Goal: Transaction & Acquisition: Download file/media

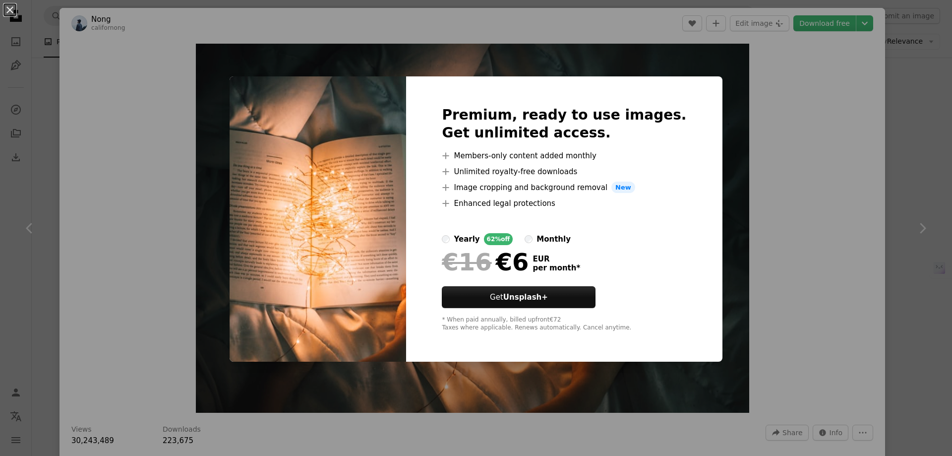
click at [760, 160] on div "An X shape Premium, ready to use images. Get unlimited access. A plus sign Memb…" at bounding box center [476, 228] width 952 height 456
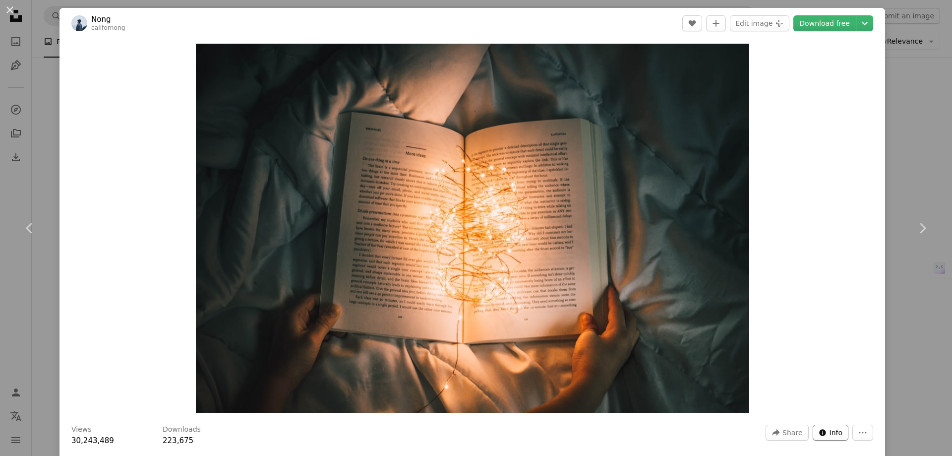
click at [829, 435] on span "Info" at bounding box center [835, 432] width 13 height 15
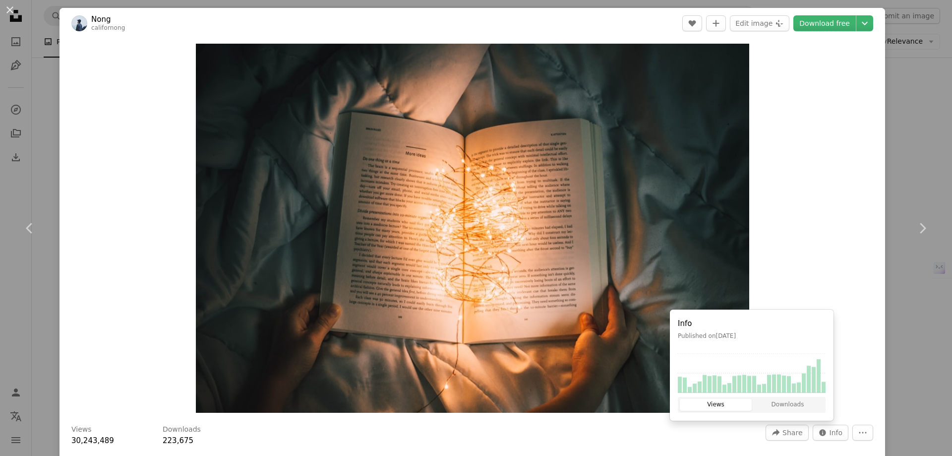
click at [814, 283] on div "Zoom in" at bounding box center [471, 228] width 825 height 379
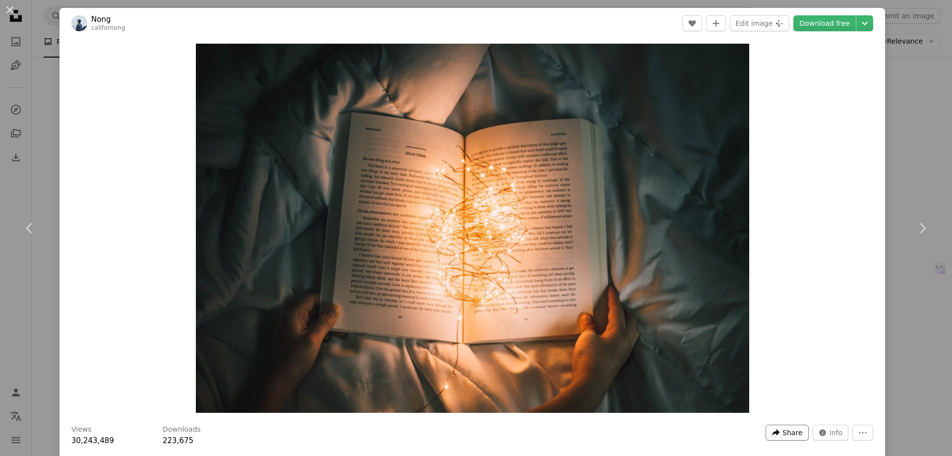
click at [782, 436] on span "Share" at bounding box center [792, 432] width 20 height 15
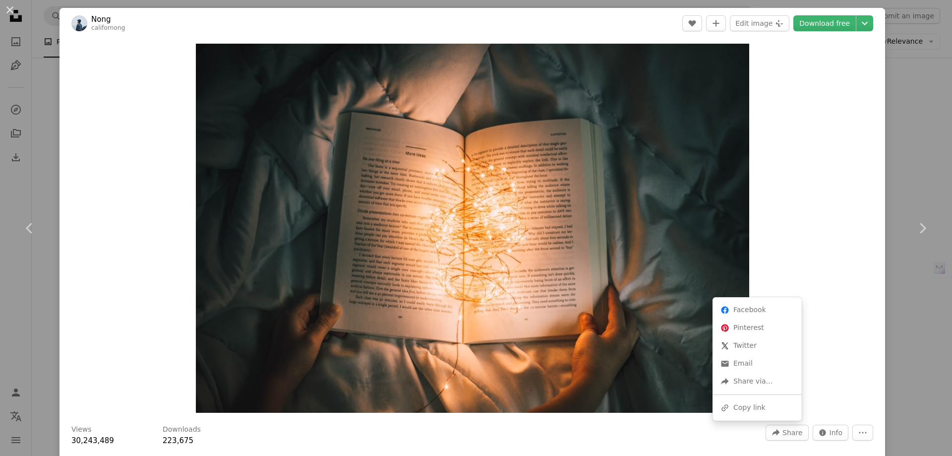
click at [930, 306] on dialog "An X shape Chevron left Chevron right Nong californong A heart A plus sign Edit…" at bounding box center [476, 228] width 952 height 456
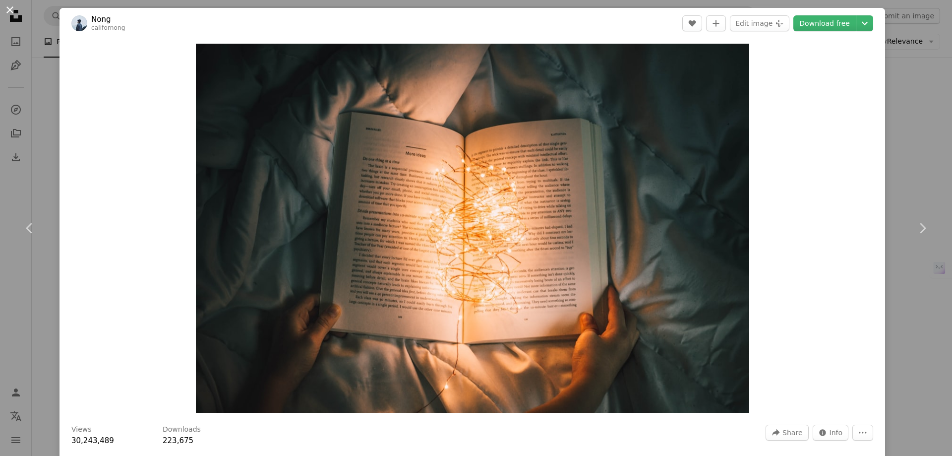
click at [12, 13] on button "An X shape" at bounding box center [10, 10] width 12 height 12
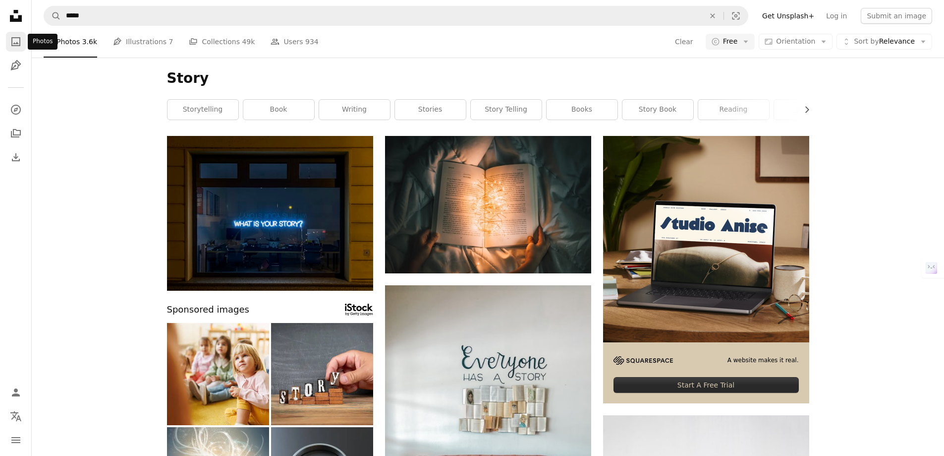
click at [22, 40] on link "A photo" at bounding box center [16, 42] width 20 height 20
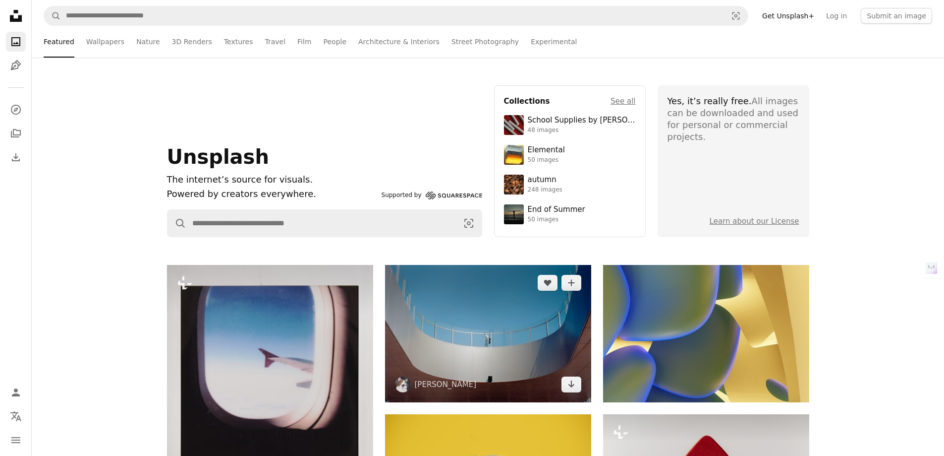
click at [534, 354] on img at bounding box center [488, 333] width 206 height 137
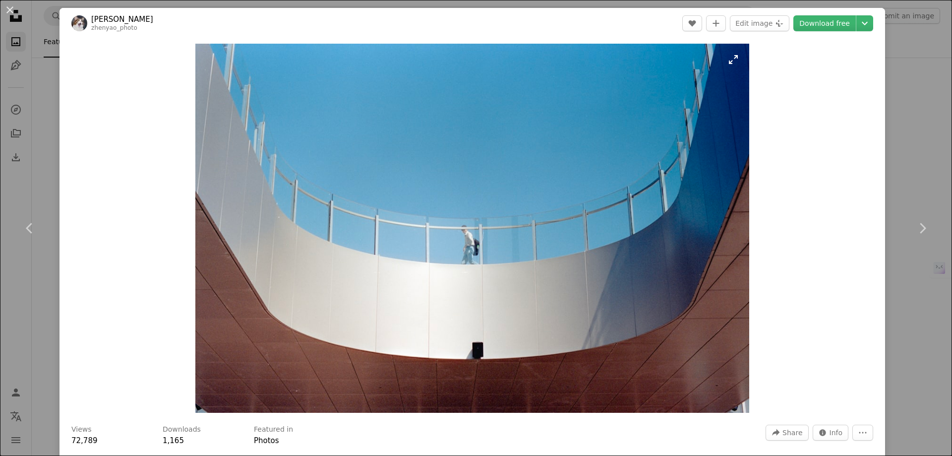
click at [598, 174] on img "Zoom in on this image" at bounding box center [471, 228] width 553 height 369
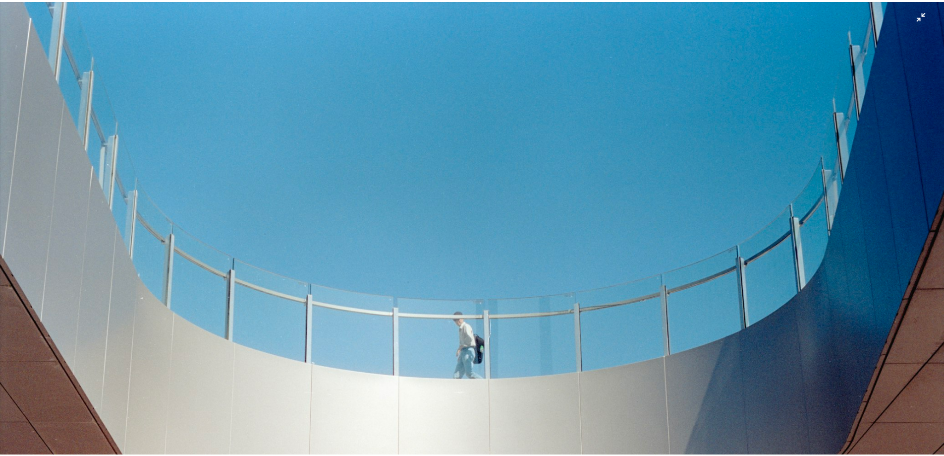
scroll to position [85, 0]
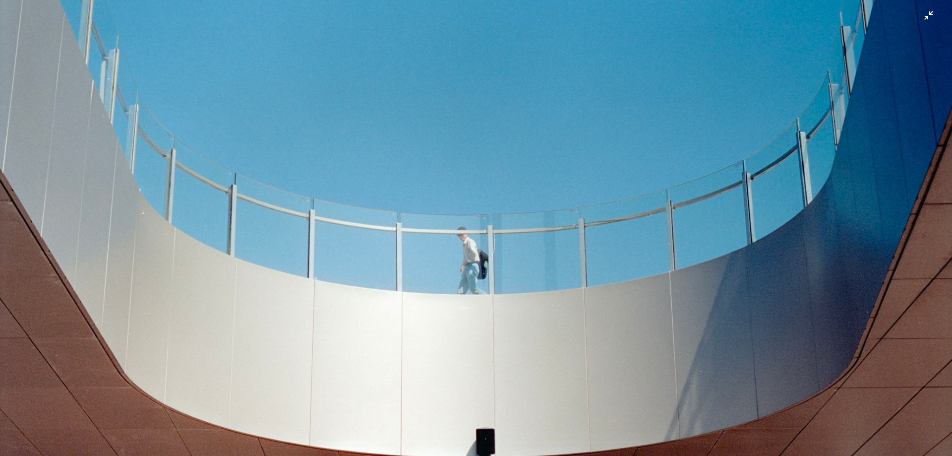
click at [601, 173] on img "Zoom out on this image" at bounding box center [476, 232] width 953 height 636
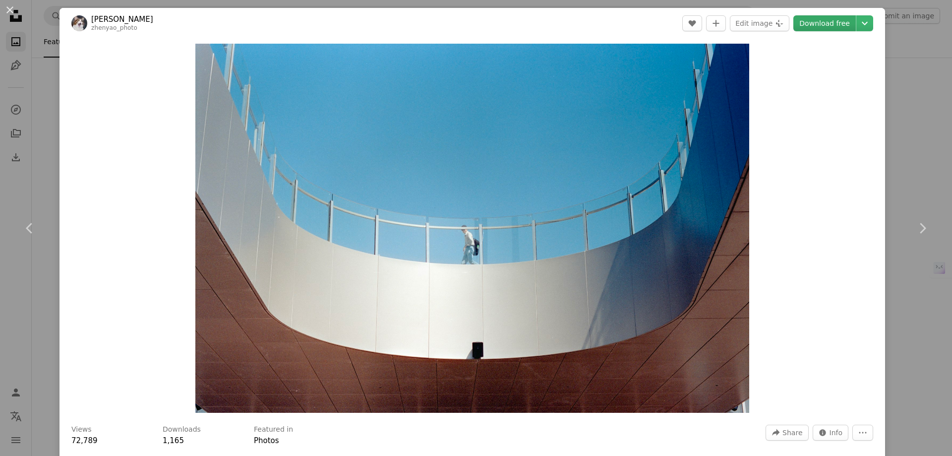
click at [837, 15] on header "[PERSON_NAME] A heart A plus sign Edit image Plus sign for Unsplash+ Download f…" at bounding box center [471, 23] width 825 height 31
click at [857, 20] on icon "Chevron down" at bounding box center [865, 23] width 16 height 12
click at [811, 112] on span "Original Size" at bounding box center [797, 110] width 44 height 8
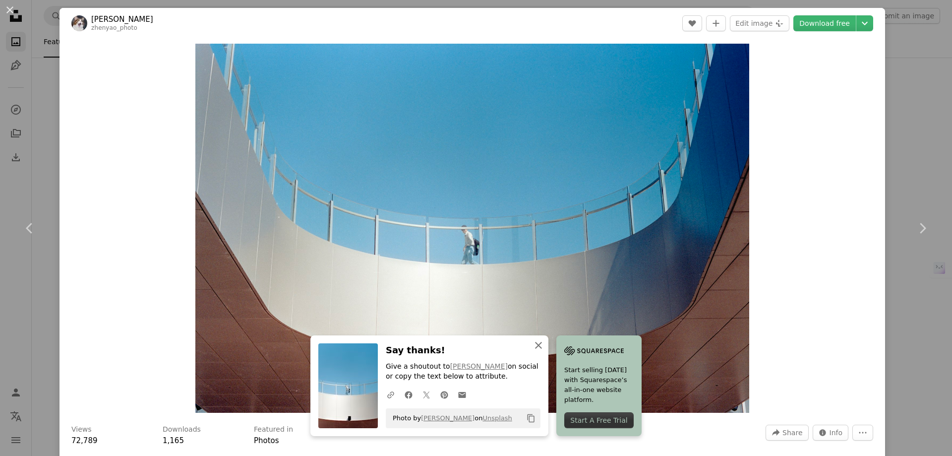
click at [535, 346] on icon "button" at bounding box center [538, 345] width 7 height 7
